Goal: Browse casually

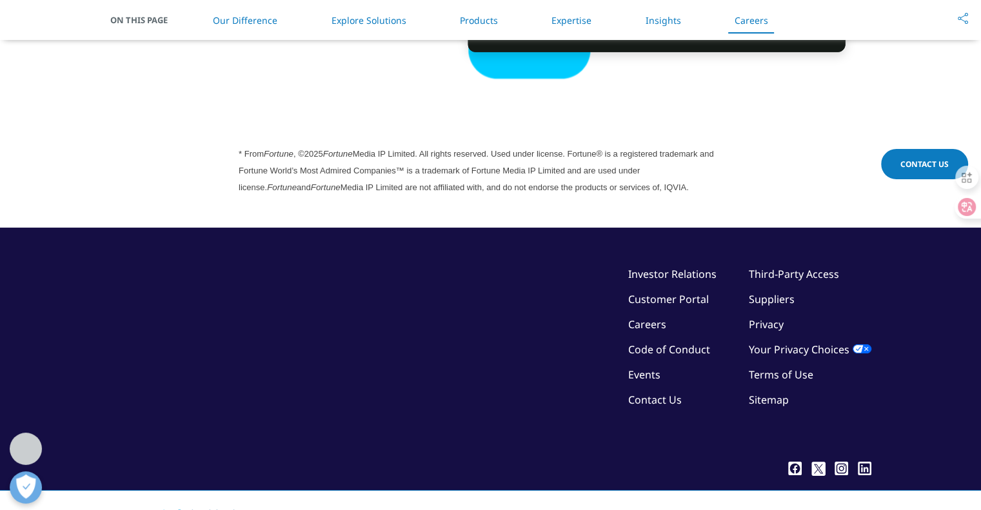
scroll to position [3582, 0]
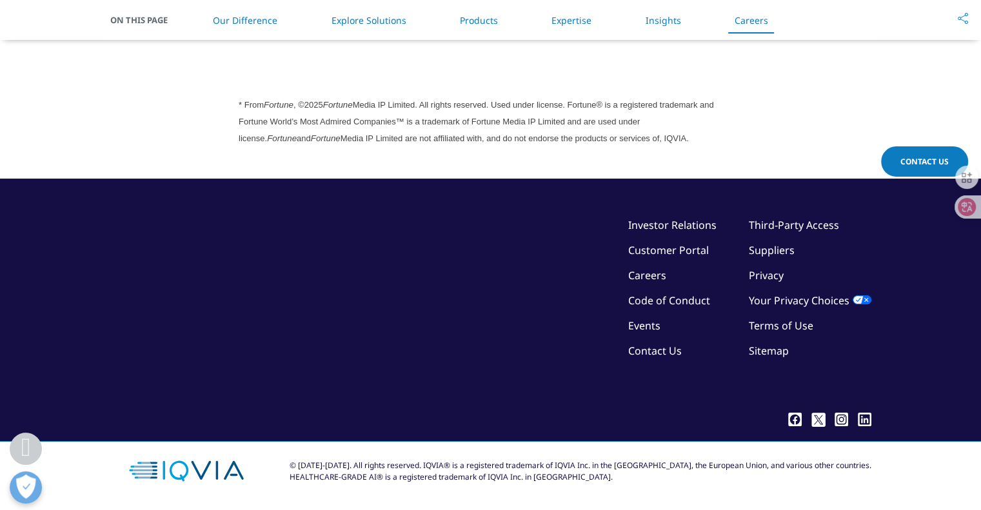
click at [805, 81] on section "* From Fortune , ©2025 Fortune Media IP Limited. All rights reserved. Used unde…" at bounding box center [490, 121] width 981 height 115
